Goal: Information Seeking & Learning: Learn about a topic

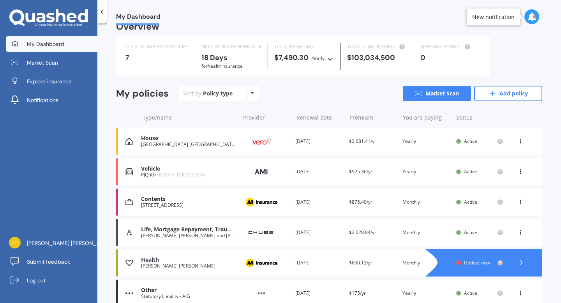
scroll to position [15, 0]
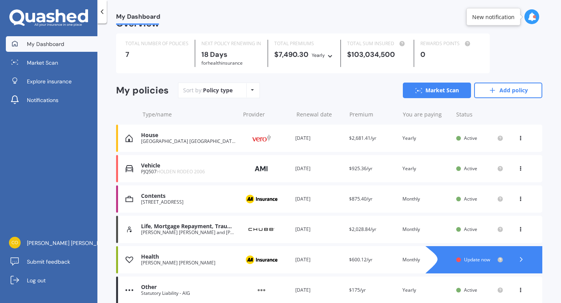
click at [519, 260] on icon at bounding box center [522, 260] width 8 height 8
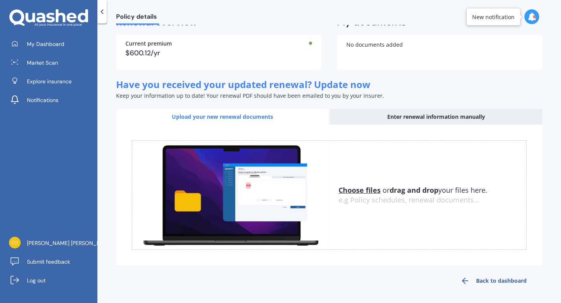
scroll to position [0, 0]
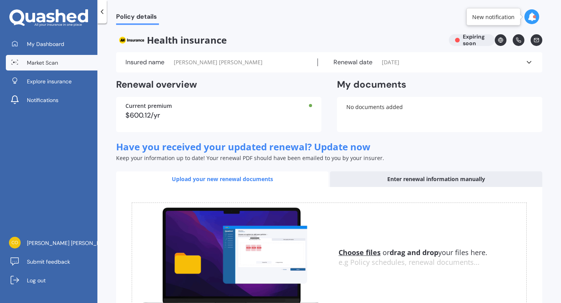
click at [57, 65] on span "Market Scan" at bounding box center [42, 63] width 31 height 8
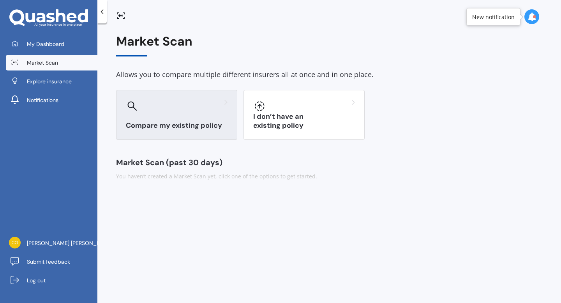
click at [149, 109] on div at bounding box center [177, 106] width 102 height 12
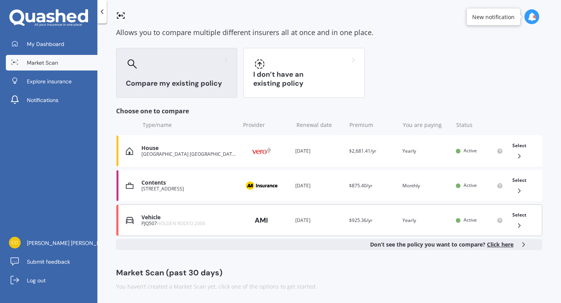
scroll to position [44, 0]
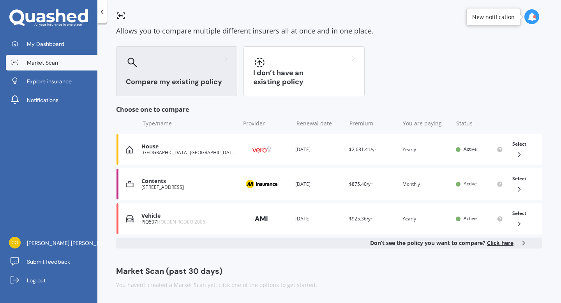
click at [411, 246] on b "Don’t see the policy you want to compare? Click here" at bounding box center [441, 243] width 143 height 8
click at [497, 245] on span "Click here" at bounding box center [500, 242] width 27 height 7
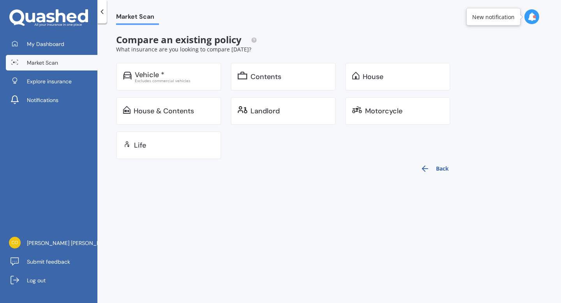
click at [433, 166] on button "Back" at bounding box center [435, 168] width 38 height 19
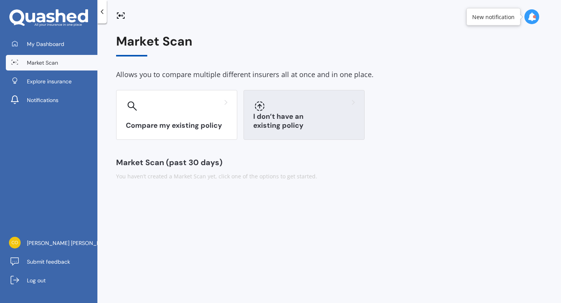
click at [291, 106] on div at bounding box center [304, 106] width 102 height 12
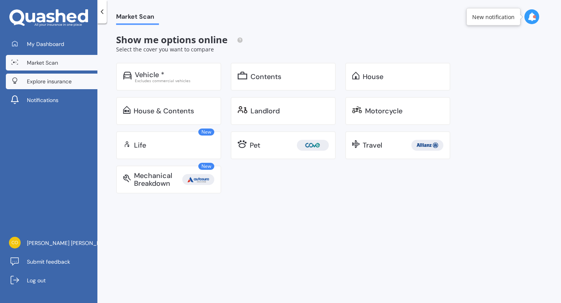
click at [57, 80] on span "Explore insurance" at bounding box center [49, 82] width 45 height 8
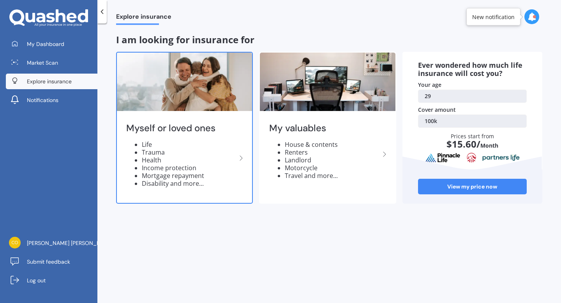
click at [201, 154] on li "Trauma" at bounding box center [189, 153] width 95 height 8
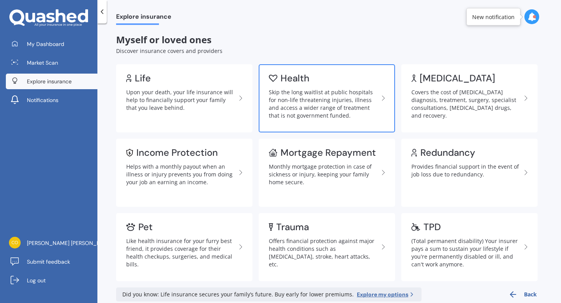
click at [336, 89] on div "Skip the long waitlist at public hospitals for non-life threatening injuries, i…" at bounding box center [324, 103] width 110 height 31
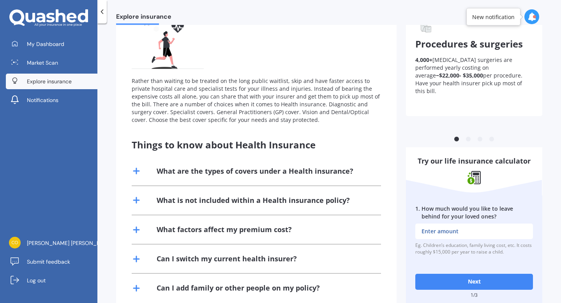
scroll to position [85, 0]
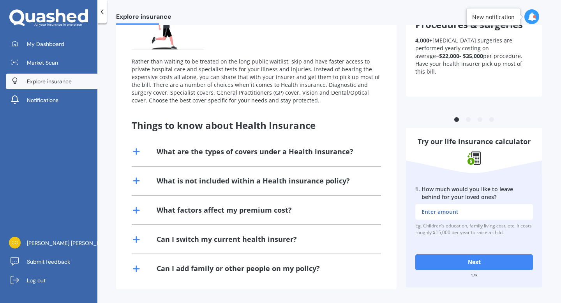
click at [460, 261] on button "Next" at bounding box center [475, 263] width 118 height 16
click at [461, 210] on input "1 . How much would you like to leave behind for your loved ones?" at bounding box center [475, 212] width 118 height 16
type input "$10,000"
click at [486, 265] on button "Next" at bounding box center [475, 263] width 118 height 16
click at [481, 207] on input "2 . How much outstanding debt do you have, including mortgage?" at bounding box center [475, 212] width 118 height 16
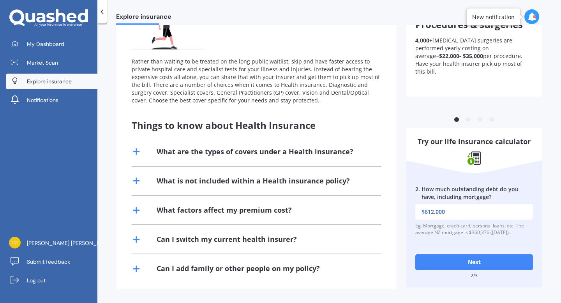
type input "$612,000"
click at [485, 261] on button "Next" at bounding box center [475, 263] width 118 height 16
click at [479, 218] on input "3 . What would be the cost of fulfilling your bucket list if you were terminall…" at bounding box center [475, 212] width 118 height 16
type input "$20,000"
click at [493, 260] on button "Next" at bounding box center [475, 263] width 118 height 16
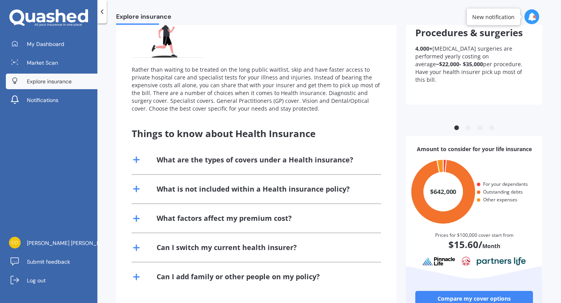
scroll to position [104, 0]
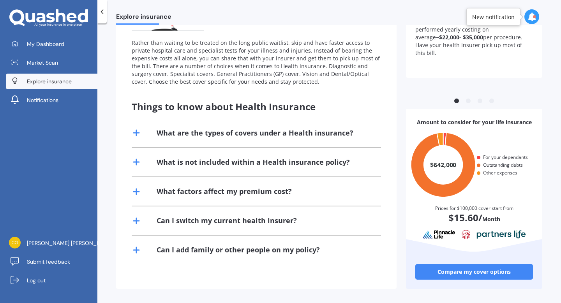
click at [250, 223] on div "Can I switch my current health insurer?" at bounding box center [227, 221] width 140 height 10
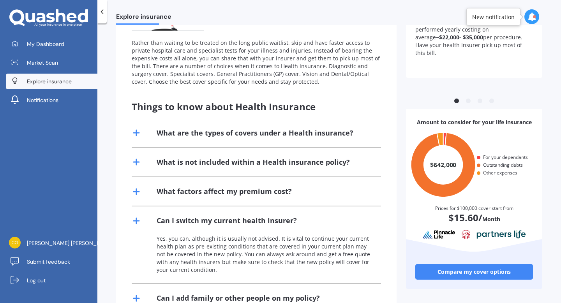
click at [250, 223] on div "Can I switch my current health insurer?" at bounding box center [227, 221] width 140 height 10
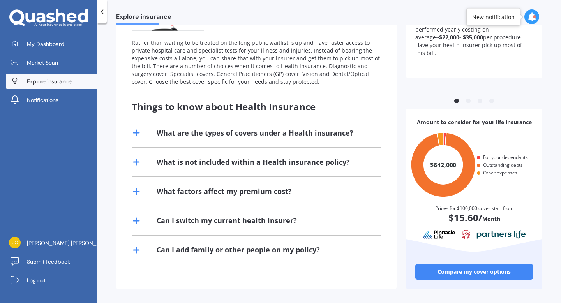
click at [248, 253] on div "Can I add family or other people on my policy?" at bounding box center [238, 250] width 163 height 10
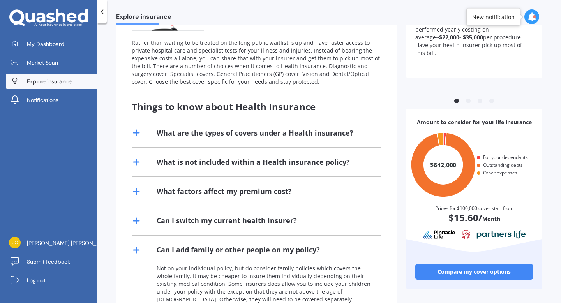
click at [248, 253] on div "Can I add family or other people on my policy?" at bounding box center [238, 250] width 163 height 10
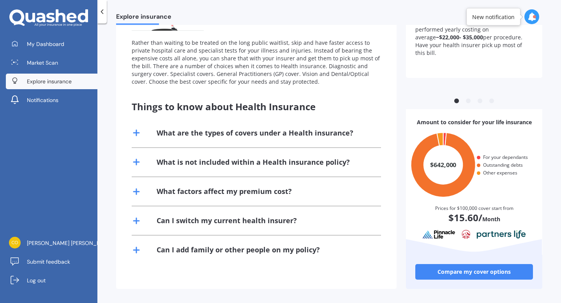
click at [453, 276] on link "Compare my cover options" at bounding box center [475, 272] width 118 height 16
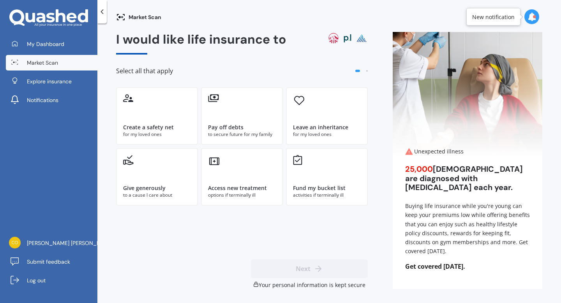
scroll to position [0, 0]
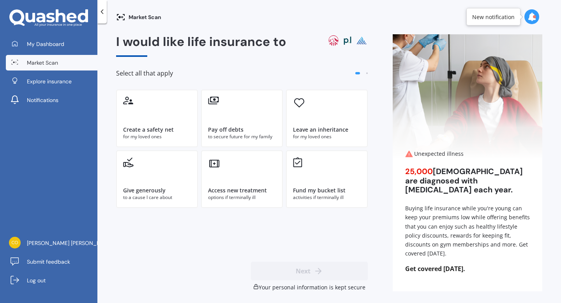
click at [97, 9] on div at bounding box center [101, 11] width 9 height 23
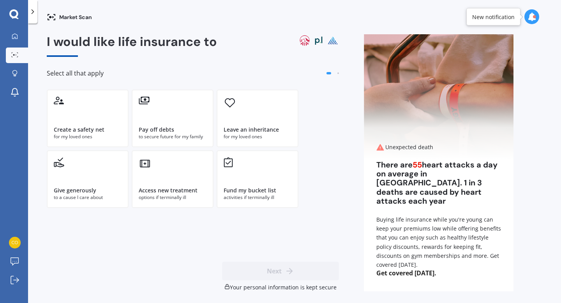
click at [34, 13] on icon at bounding box center [33, 12] width 8 height 8
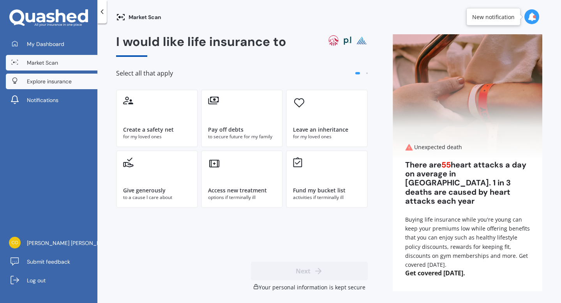
click at [40, 62] on span "Market Scan" at bounding box center [42, 63] width 31 height 8
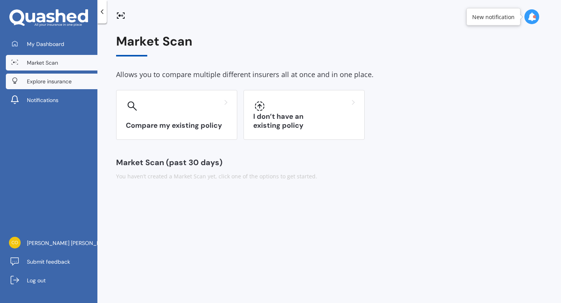
click at [42, 81] on span "Explore insurance" at bounding box center [49, 82] width 45 height 8
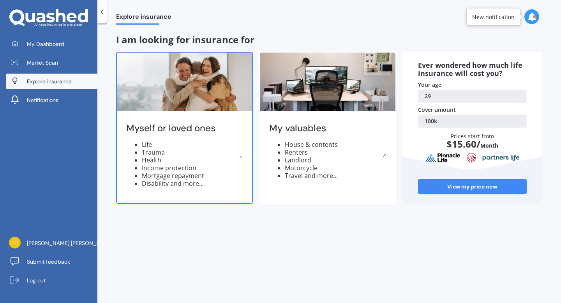
click at [191, 173] on li "Mortgage repayment" at bounding box center [189, 176] width 95 height 8
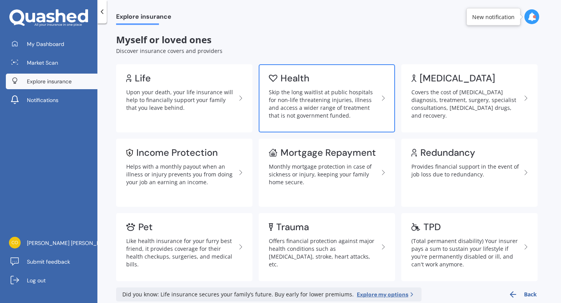
click at [352, 111] on div "Skip the long waitlist at public hospitals for non-life threatening injuries, i…" at bounding box center [324, 103] width 110 height 31
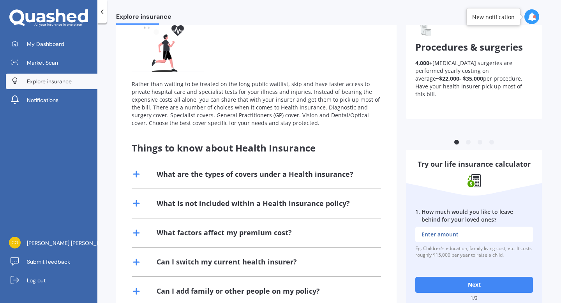
scroll to position [85, 0]
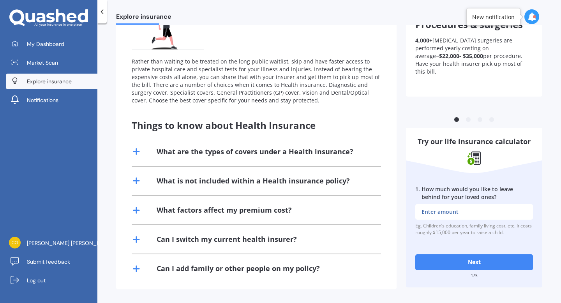
click at [299, 182] on div "What is not included within a Health insurance policy?" at bounding box center [253, 181] width 193 height 10
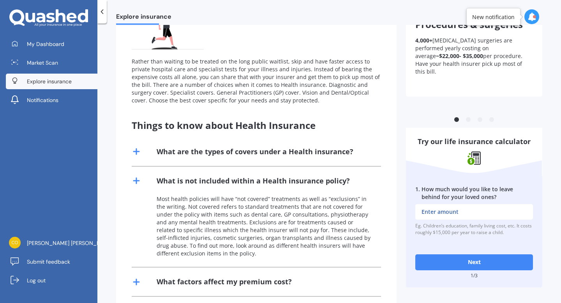
click at [299, 182] on div "What is not included within a Health insurance policy?" at bounding box center [253, 181] width 193 height 10
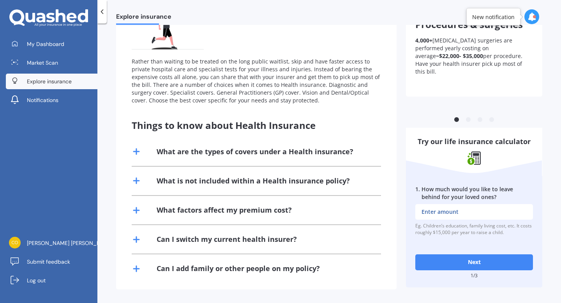
click at [288, 207] on div "What factors affect my premium cost?" at bounding box center [224, 210] width 135 height 10
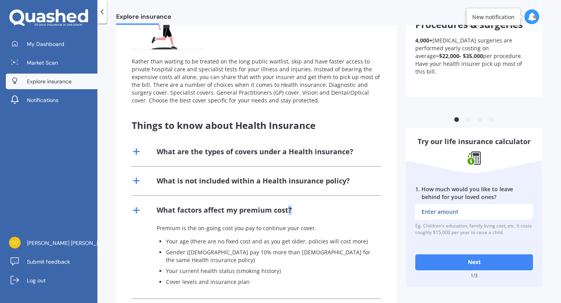
click at [288, 207] on div "What factors affect my premium cost?" at bounding box center [224, 210] width 135 height 10
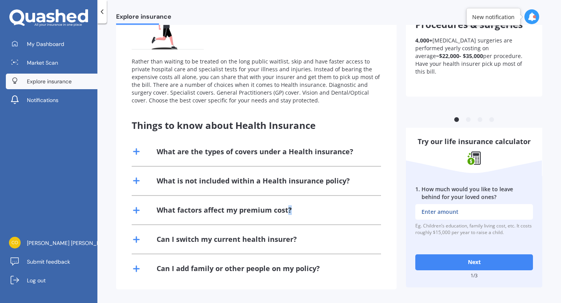
scroll to position [0, 0]
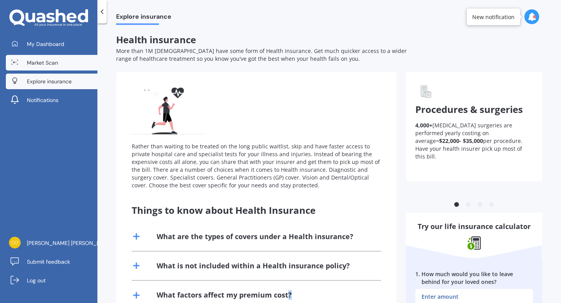
click at [47, 62] on span "Market Scan" at bounding box center [42, 63] width 31 height 8
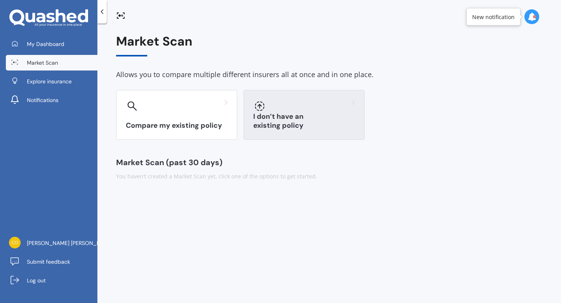
click at [280, 130] on h3 "I don’t have an existing policy" at bounding box center [304, 121] width 102 height 18
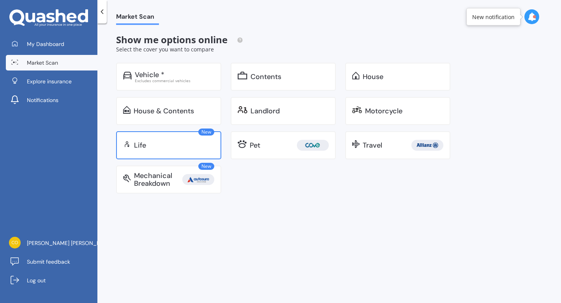
click at [191, 147] on div "Life" at bounding box center [174, 145] width 80 height 8
